Goal: Contribute content: Contribute content

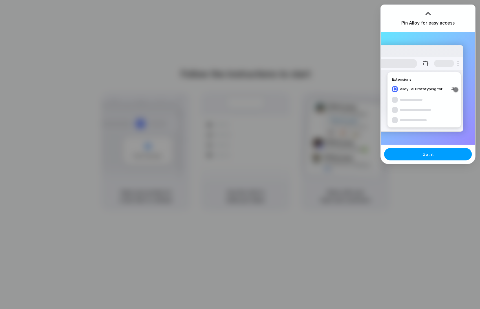
click at [419, 156] on button "Got it" at bounding box center [428, 154] width 88 height 12
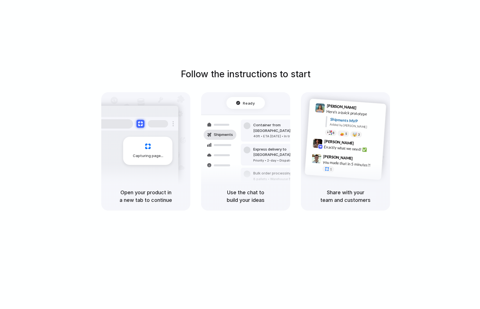
click at [185, 183] on div "Open your product in a new tab to continue" at bounding box center [145, 196] width 89 height 29
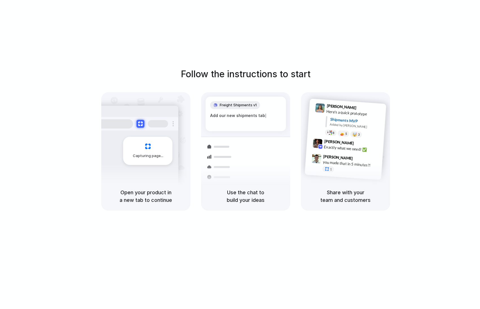
click at [195, 126] on div "Capturing page Open your product in a new tab to continue Freight Shipments v1 …" at bounding box center [245, 151] width 289 height 118
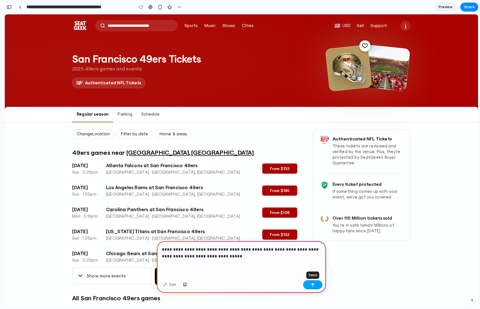
click at [316, 286] on button "button" at bounding box center [312, 284] width 19 height 9
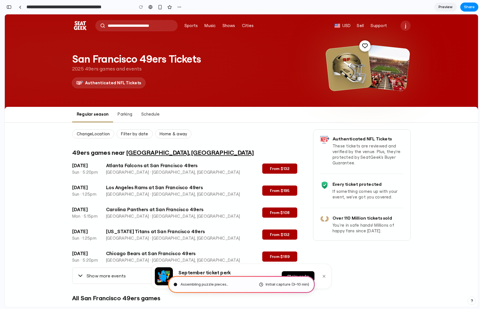
click at [205, 284] on span "Assembling puzzle pieces .." at bounding box center [205, 285] width 48 height 6
click at [269, 282] on span "Initial capture (3–10 min)" at bounding box center [287, 285] width 43 height 6
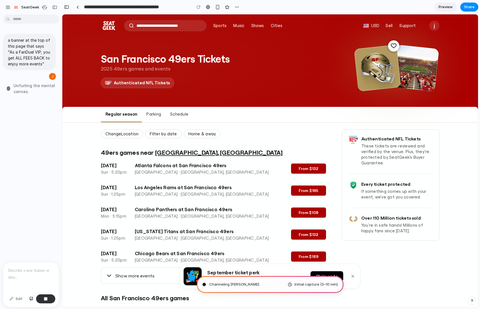
click at [435, 28] on section "j Tickets Sell Tracking My Account Log Out" at bounding box center [434, 26] width 10 height 20
click at [432, 25] on div "j" at bounding box center [434, 26] width 10 height 10
click at [435, 25] on div "j" at bounding box center [434, 26] width 10 height 10
type input "**********"
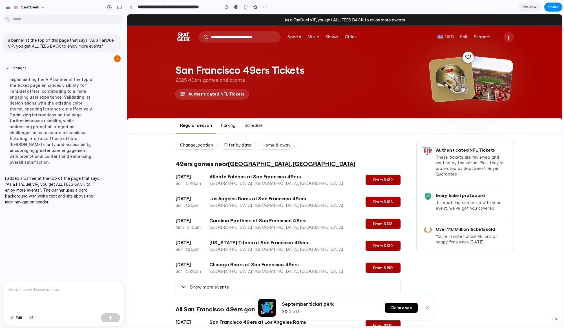
click at [427, 308] on icon "button" at bounding box center [427, 308] width 5 height 5
click at [430, 307] on icon "button" at bounding box center [427, 308] width 5 height 5
click at [426, 308] on icon "button" at bounding box center [427, 308] width 5 height 5
click at [245, 8] on div "button" at bounding box center [245, 7] width 5 height 5
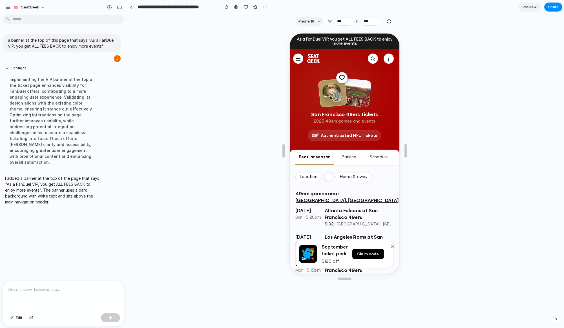
click at [390, 247] on icon "button" at bounding box center [392, 246] width 5 height 5
click at [245, 8] on div "button" at bounding box center [246, 7] width 5 height 5
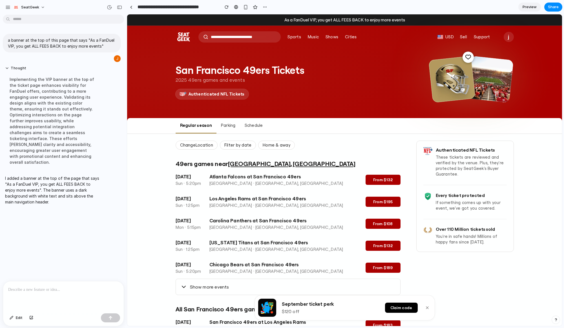
click at [480, 6] on span "Preview" at bounding box center [530, 7] width 14 height 6
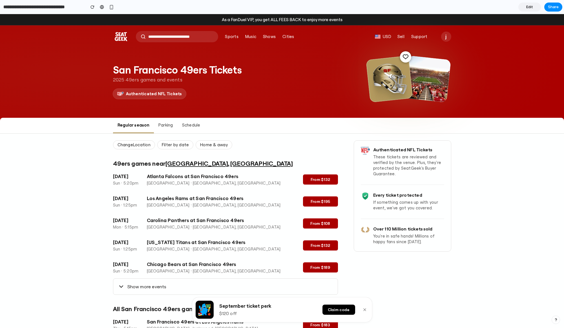
click at [480, 6] on span "Edit" at bounding box center [530, 7] width 7 height 6
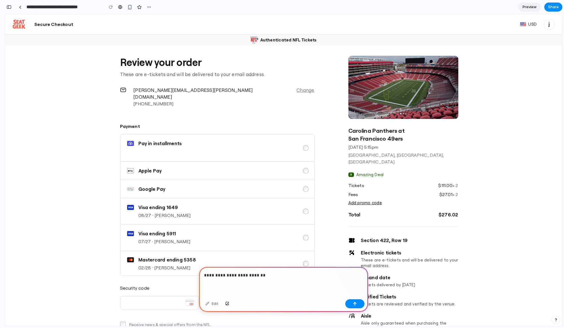
click at [204, 275] on p "**********" at bounding box center [283, 275] width 159 height 7
click at [281, 280] on p "**********" at bounding box center [288, 278] width 149 height 7
click at [331, 278] on p "**********" at bounding box center [288, 278] width 149 height 7
click at [349, 276] on p "**********" at bounding box center [288, 278] width 149 height 7
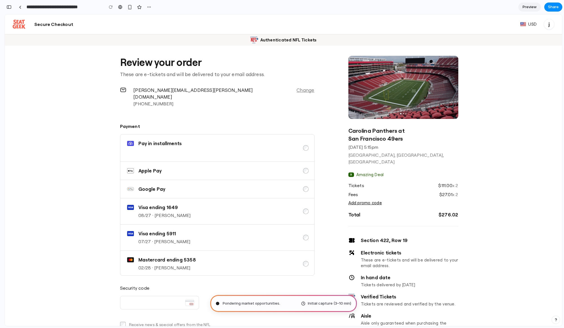
type input "**********"
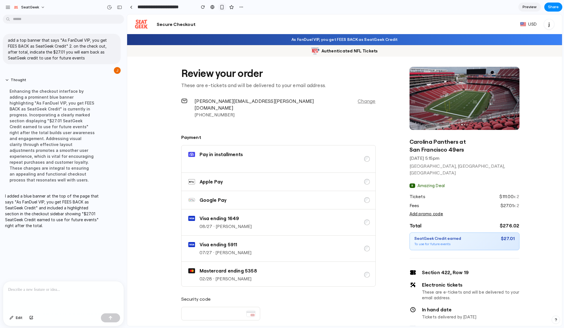
click at [220, 8] on div "button" at bounding box center [222, 7] width 5 height 5
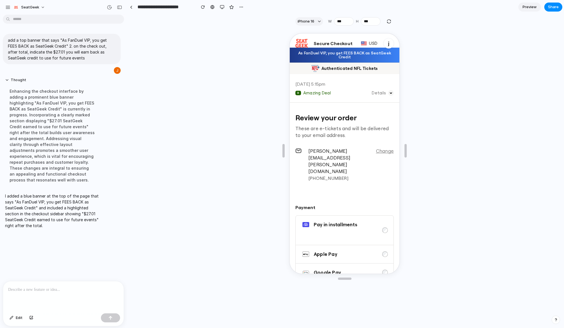
click at [391, 94] on icon "button" at bounding box center [390, 93] width 7 height 8
click at [318, 196] on section "Payment Pay in installments Apple Pay Google Pay Visa ending 1649 08/27 · jess …" at bounding box center [344, 292] width 98 height 193
click at [383, 227] on div "button" at bounding box center [385, 230] width 6 height 6
click at [220, 5] on div "button" at bounding box center [222, 7] width 5 height 5
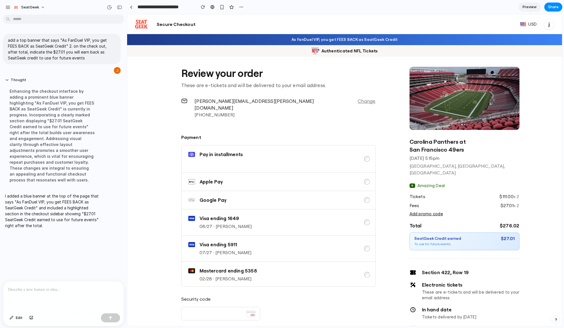
click at [60, 292] on p at bounding box center [63, 290] width 111 height 7
click at [130, 7] on div at bounding box center [131, 7] width 3 height 3
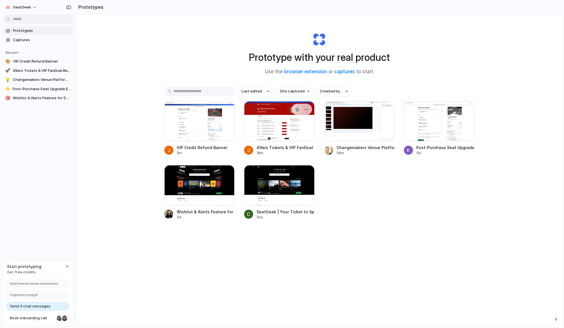
click at [281, 130] on div at bounding box center [279, 121] width 71 height 40
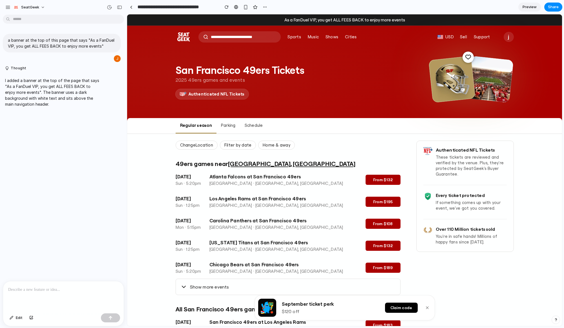
click at [32, 295] on div at bounding box center [63, 296] width 121 height 30
click at [300, 24] on div "As a FanDuel VIP, you get ALL FEES BACK to enjoy more events" at bounding box center [344, 19] width 435 height 11
click at [299, 22] on div "As a FanDuel VIP, you get ALL FEES BACK to enjoy more events" at bounding box center [344, 19] width 435 height 11
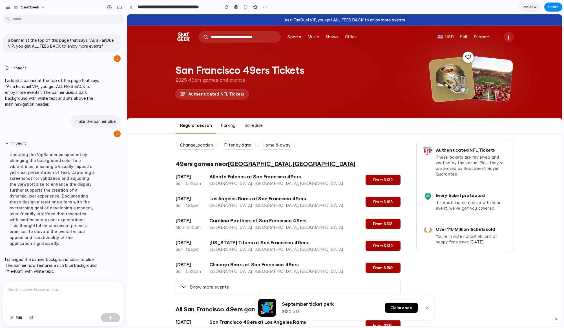
click at [87, 287] on p at bounding box center [63, 290] width 111 height 7
click at [78, 282] on p "**********" at bounding box center [63, 287] width 111 height 14
click at [84, 292] on p "**********" at bounding box center [63, 287] width 111 height 14
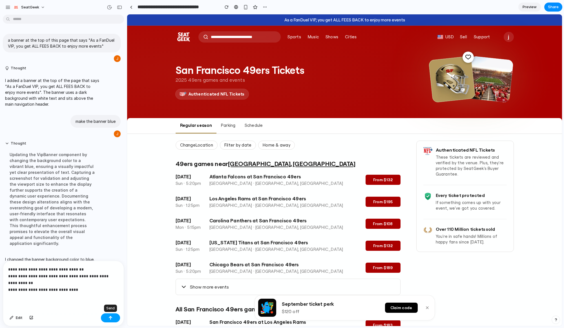
click at [112, 318] on button "button" at bounding box center [110, 318] width 19 height 9
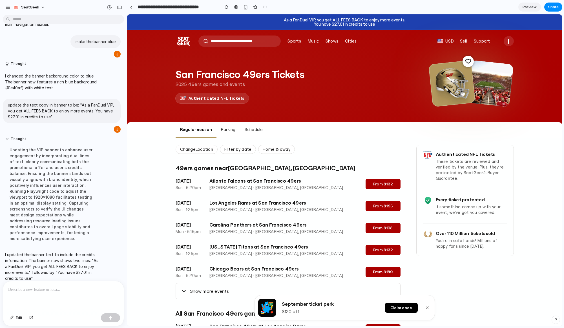
drag, startPoint x: 382, startPoint y: 24, endPoint x: 314, endPoint y: 26, distance: 68.3
click at [314, 26] on div "You have $27.01 in credits to use" at bounding box center [345, 24] width 426 height 4
click at [361, 120] on div "San Francisco 49ers Tickets 2025 49ers games and events Authenticated NFL Ticke…" at bounding box center [345, 85] width 372 height 73
click at [96, 287] on p at bounding box center [63, 290] width 111 height 7
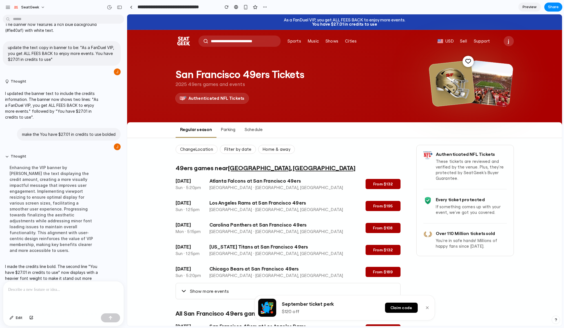
click at [508, 42] on div "j" at bounding box center [509, 41] width 10 height 10
click at [526, 7] on span "Preview" at bounding box center [530, 7] width 14 height 6
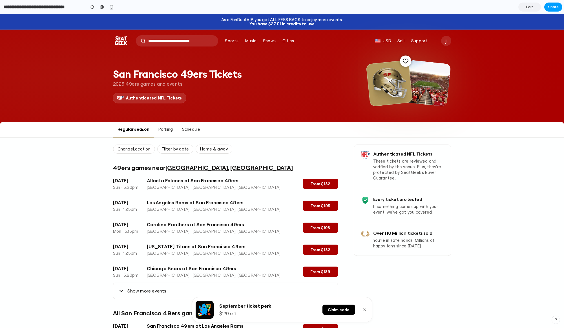
click at [561, 7] on button "Share" at bounding box center [554, 7] width 18 height 9
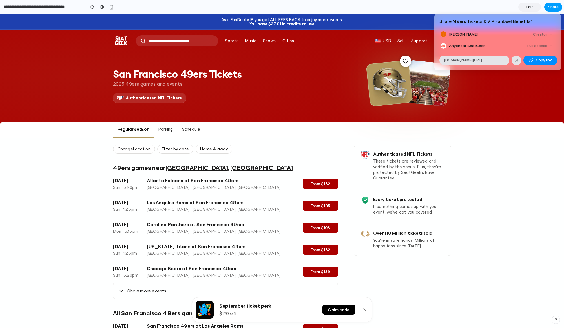
click at [561, 7] on div "Share ' 49ers Tickets & VIP FanDuel Benefits ' Jessie Chen Creator Anyone at Se…" at bounding box center [282, 164] width 564 height 328
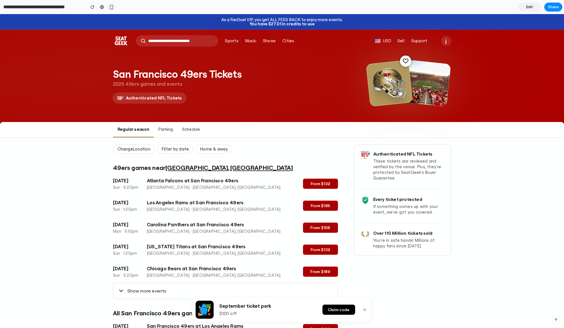
click at [113, 7] on div "button" at bounding box center [111, 7] width 5 height 5
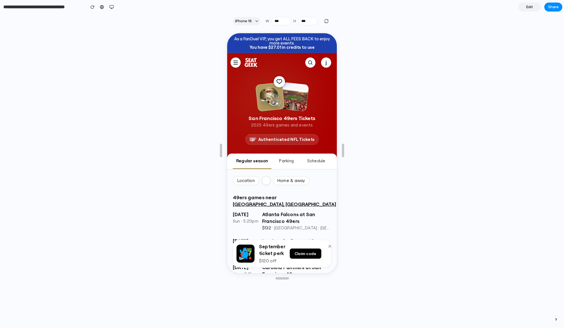
click at [327, 246] on icon "button" at bounding box center [329, 246] width 5 height 5
click at [442, 244] on div at bounding box center [282, 178] width 564 height 300
click at [325, 63] on p "j" at bounding box center [325, 62] width 1 height 7
click at [104, 139] on div at bounding box center [282, 178] width 564 height 300
click at [112, 7] on div "button" at bounding box center [111, 7] width 5 height 5
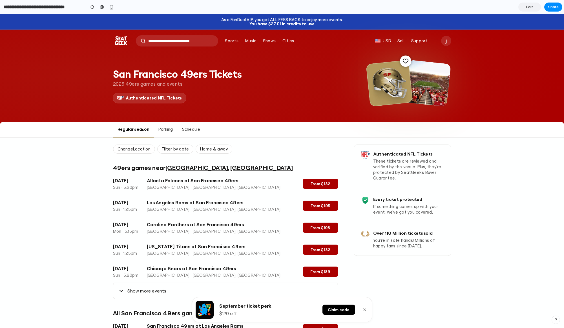
click at [21, 4] on input "**********" at bounding box center [43, 7] width 82 height 10
click at [528, 4] on span "Edit" at bounding box center [530, 7] width 7 height 6
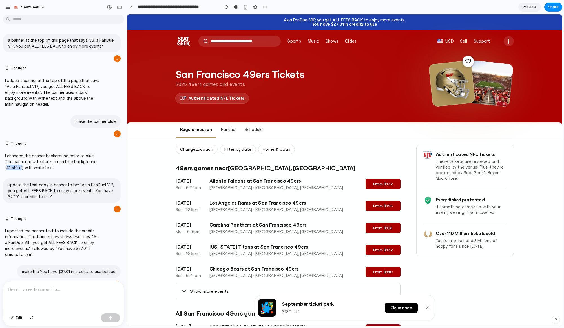
drag, startPoint x: 22, startPoint y: 168, endPoint x: 6, endPoint y: 168, distance: 16.1
click at [6, 168] on p "I changed the banner background color to blue. The banner now features a rich b…" at bounding box center [52, 162] width 94 height 18
copy p "#1e40af"
drag, startPoint x: 5, startPoint y: 86, endPoint x: 89, endPoint y: 86, distance: 84.3
click at [89, 86] on p "I added a banner at the top of the page that says "As a FanDuel VIP, you get AL…" at bounding box center [52, 93] width 94 height 30
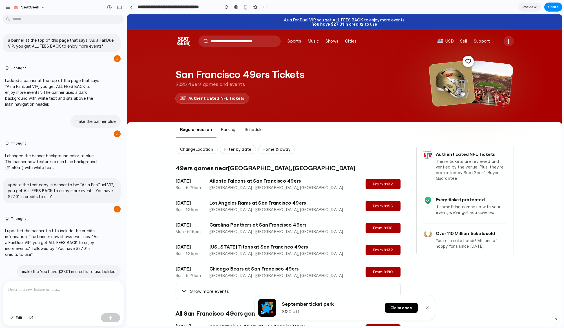
click at [52, 294] on div at bounding box center [63, 296] width 121 height 30
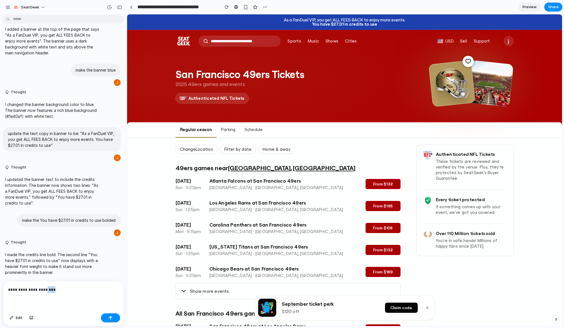
drag, startPoint x: 56, startPoint y: 292, endPoint x: 45, endPoint y: 292, distance: 11.0
click at [45, 292] on p "**********" at bounding box center [63, 290] width 111 height 7
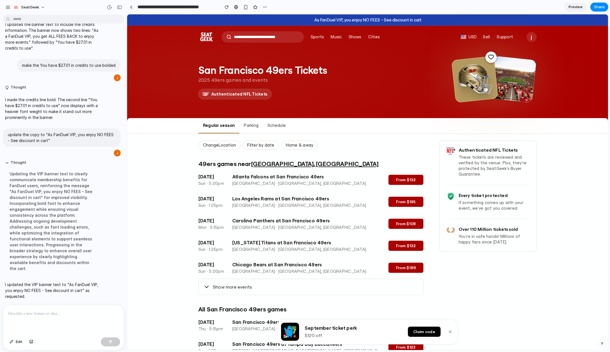
scroll to position [195, 0]
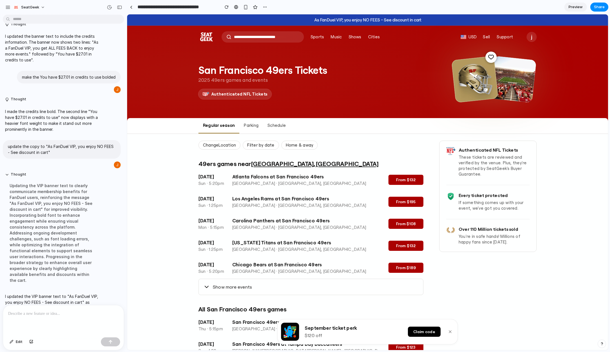
click at [379, 21] on div "As FanDuel VIP, you enjoy NO FEES - See discount in cart" at bounding box center [368, 20] width 472 height 4
copy div "As FanDuel VIP, you enjoy NO FEES - See discount in cart SeatGeek Logo"
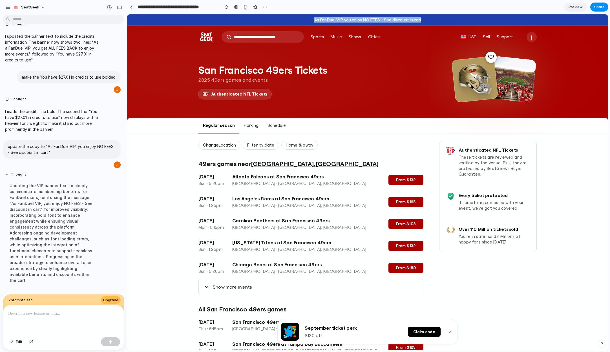
scroll to position [205, 0]
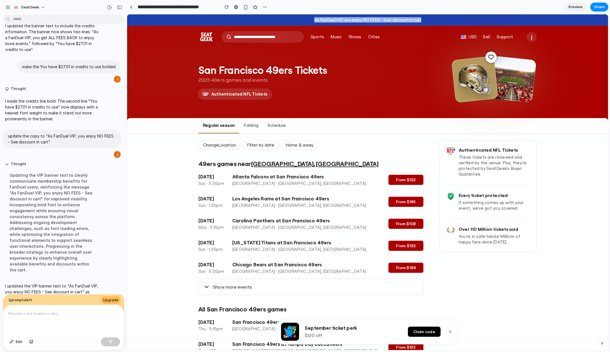
click at [389, 18] on div "As FanDuel VIP, you enjoy NO FEES - See discount in cart" at bounding box center [368, 20] width 472 height 4
click at [53, 316] on p at bounding box center [63, 314] width 111 height 7
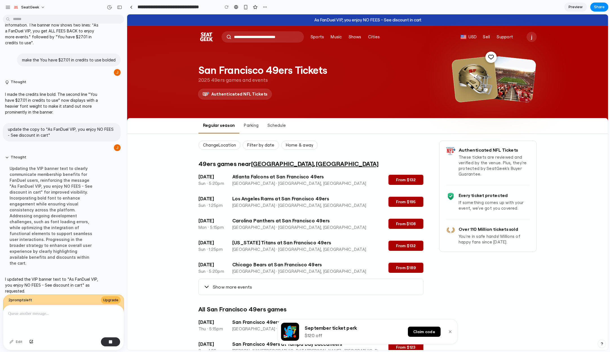
scroll to position [251, 0]
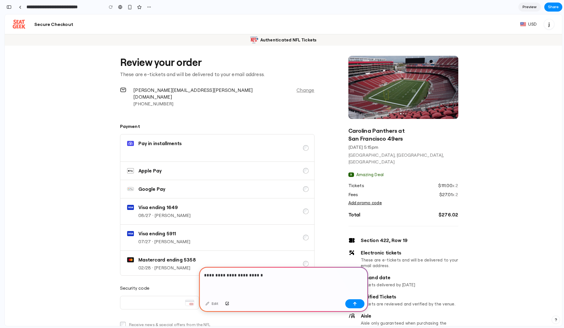
click at [248, 274] on p "**********" at bounding box center [283, 275] width 159 height 7
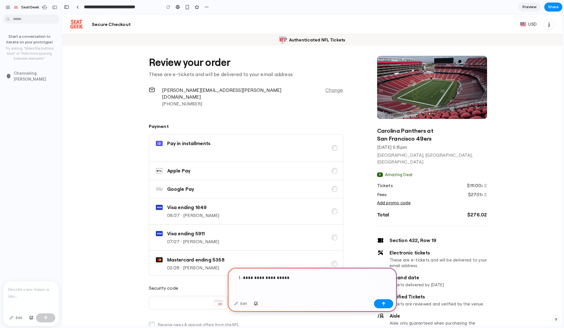
click at [251, 277] on p "**********" at bounding box center [317, 278] width 149 height 7
drag, startPoint x: 348, startPoint y: 280, endPoint x: 323, endPoint y: 279, distance: 24.8
click at [323, 279] on p "**********" at bounding box center [317, 278] width 149 height 7
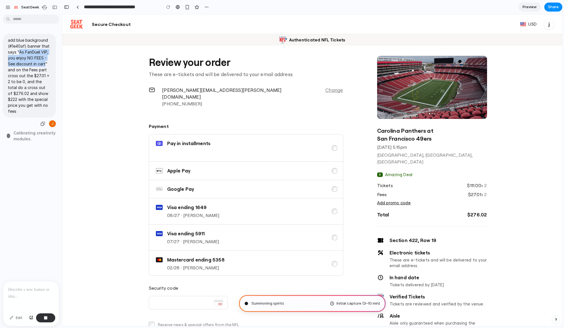
drag, startPoint x: 19, startPoint y: 52, endPoint x: 45, endPoint y: 63, distance: 27.7
click at [45, 63] on p "add blue background (#1e40af) banner that says "As FanDuel VIP, you enjoy NO FE…" at bounding box center [29, 75] width 43 height 77
copy p "As FanDuel VIP, you enjoy NO FEES - See discount in cart"
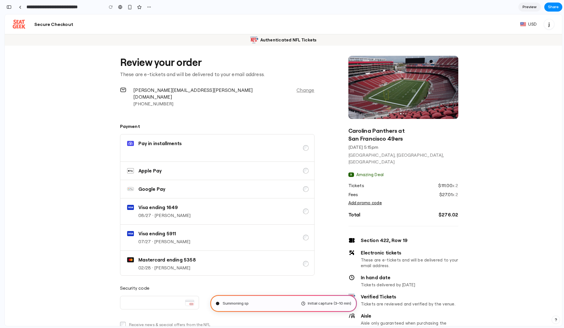
type input "**********"
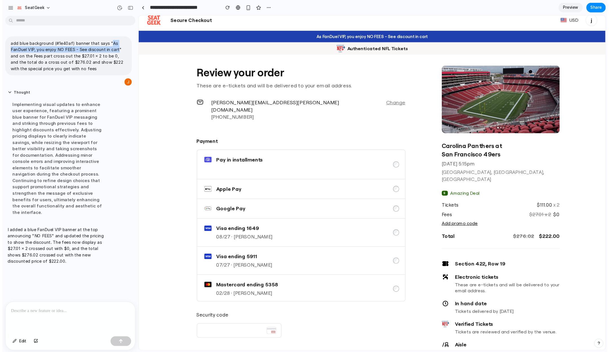
scroll to position [3, 0]
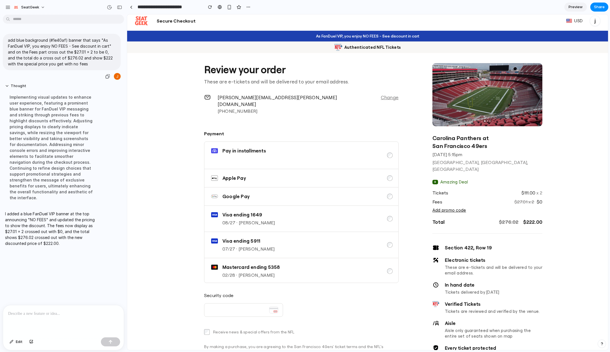
click at [48, 40] on p "add blue background (#1e40af) banner that says "As FanDuel VIP, you enjoy NO FE…" at bounding box center [62, 52] width 108 height 30
drag, startPoint x: 8, startPoint y: 40, endPoint x: 112, endPoint y: 44, distance: 104.2
click at [112, 44] on p "add blue background (#1e40af) banner that says "As FanDuel VIP, you enjoy NO FE…" at bounding box center [62, 52] width 108 height 30
copy p "add blue background (#1e40af) banner that says "As FanDuel VIP, you enjoy NO FE…"
click at [58, 318] on div at bounding box center [63, 320] width 121 height 30
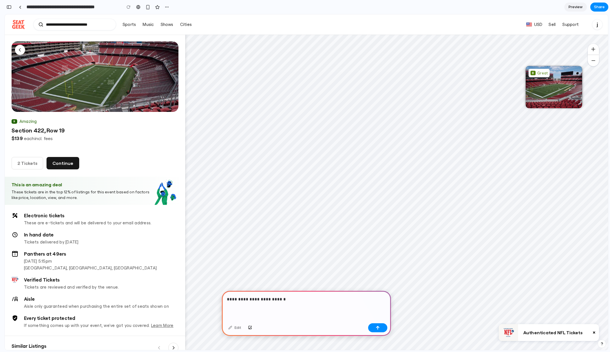
click at [254, 298] on p "**********" at bounding box center [306, 299] width 159 height 7
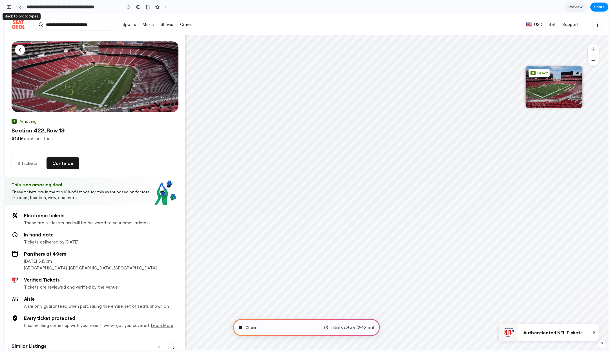
click at [20, 7] on div at bounding box center [20, 7] width 3 height 3
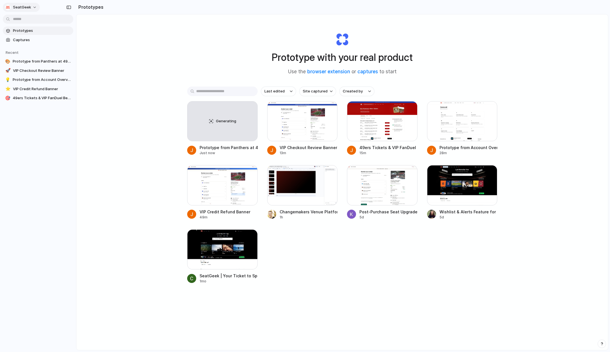
click at [27, 9] on span "SeatGeek" at bounding box center [22, 8] width 18 height 6
click at [280, 200] on div "Settings Invite members Change theme Sign out" at bounding box center [305, 176] width 610 height 352
click at [289, 192] on div at bounding box center [302, 185] width 71 height 40
click at [228, 132] on div "Generating" at bounding box center [223, 121] width 70 height 39
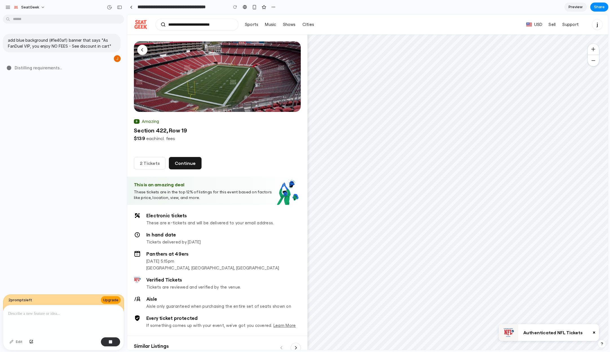
click at [110, 300] on span "Upgrade" at bounding box center [110, 301] width 15 height 6
type input "**********"
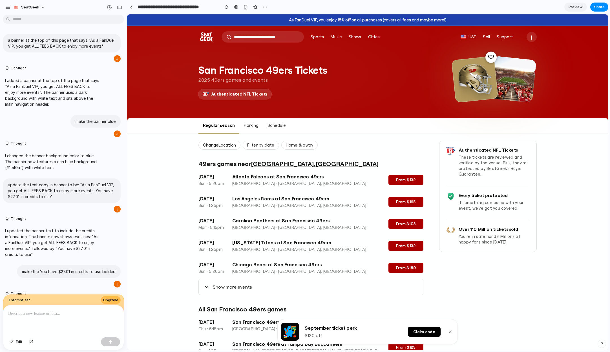
scroll to position [280, 0]
